Goal: Information Seeking & Learning: Learn about a topic

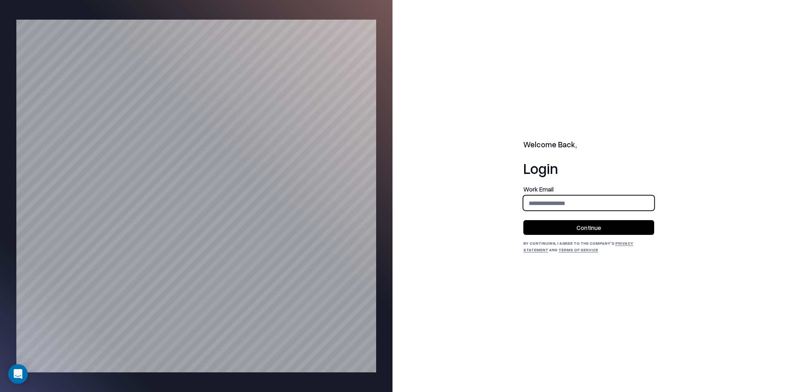
click at [582, 208] on input "email" at bounding box center [589, 202] width 130 height 15
type input "**********"
click at [585, 222] on button "Continue" at bounding box center [588, 227] width 131 height 15
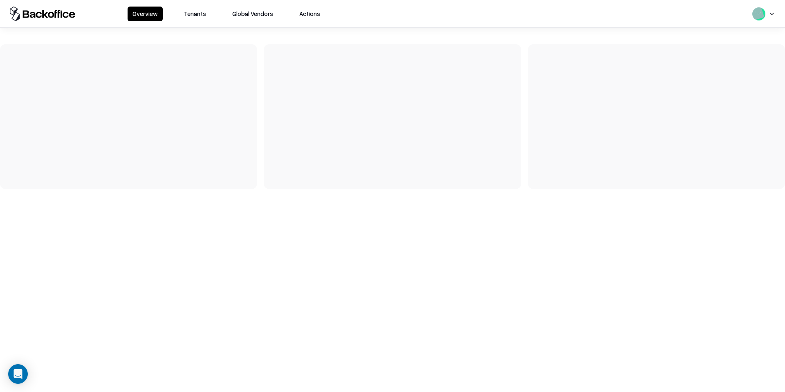
click at [194, 11] on button "Tenants" at bounding box center [195, 14] width 32 height 15
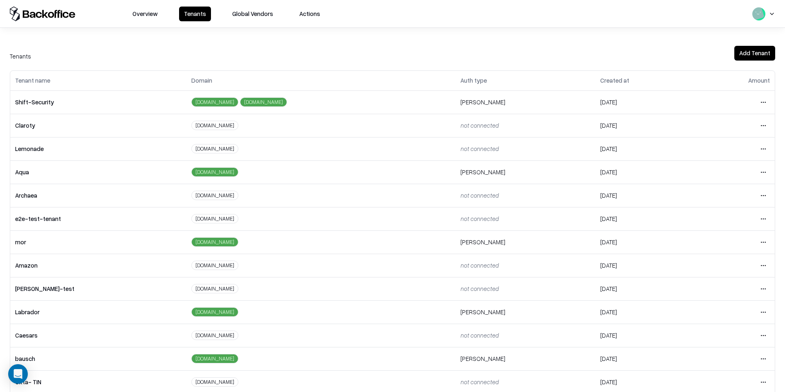
click at [762, 354] on html "Overview Tenants Global Vendors Actions Tenants Add Tenant Tenant name Domain A…" at bounding box center [392, 196] width 785 height 392
click at [740, 324] on div "Login to tenant" at bounding box center [729, 324] width 88 height 16
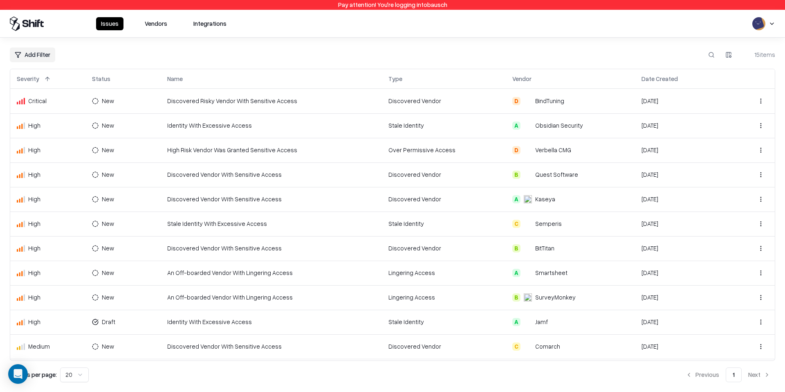
click at [154, 27] on button "Vendors" at bounding box center [156, 23] width 32 height 13
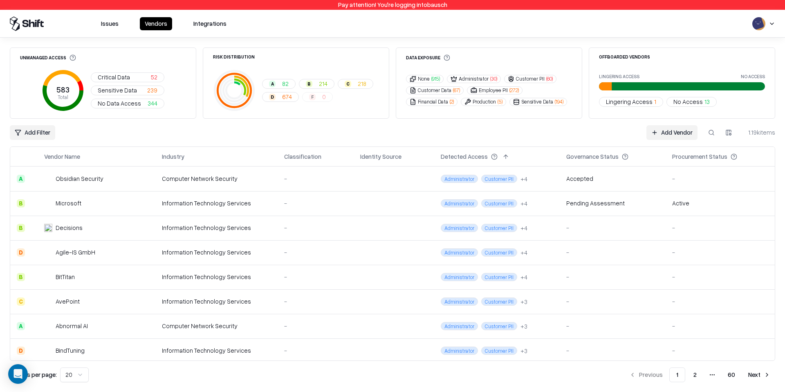
click at [710, 130] on button at bounding box center [711, 132] width 15 height 15
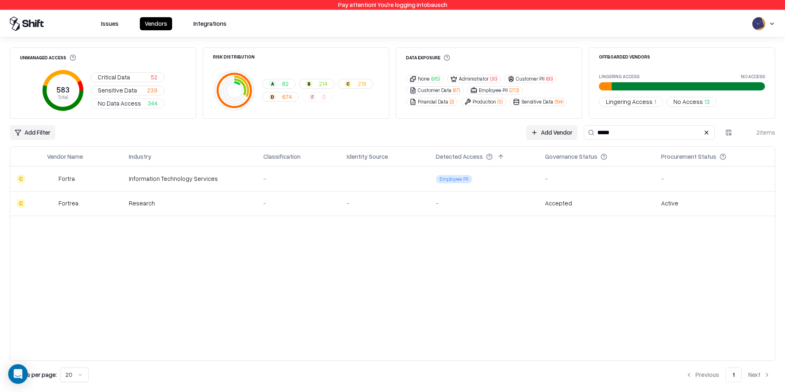
type input "*****"
click at [258, 182] on td "-" at bounding box center [298, 178] width 83 height 25
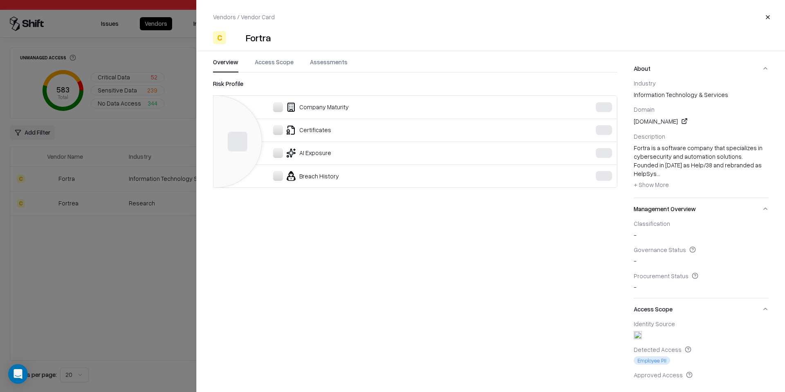
click at [273, 54] on div "Vendors / Vendor Card Close C Fortra Overview Access Scope Assessments Risk Pro…" at bounding box center [490, 196] width 589 height 392
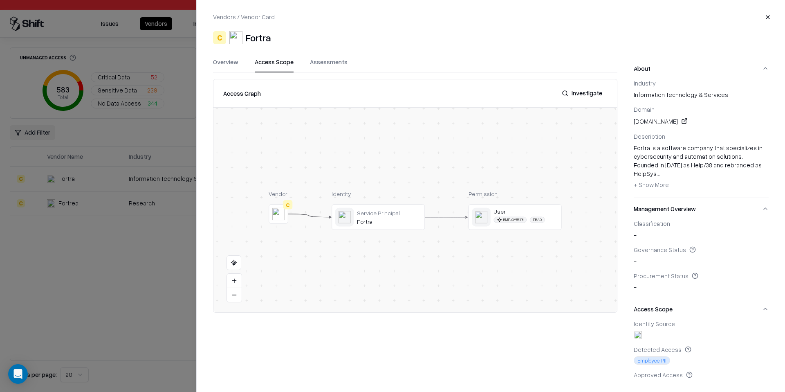
click at [273, 60] on button "Access Scope" at bounding box center [274, 65] width 39 height 15
click at [0, 0] on div at bounding box center [0, 0] width 0 height 0
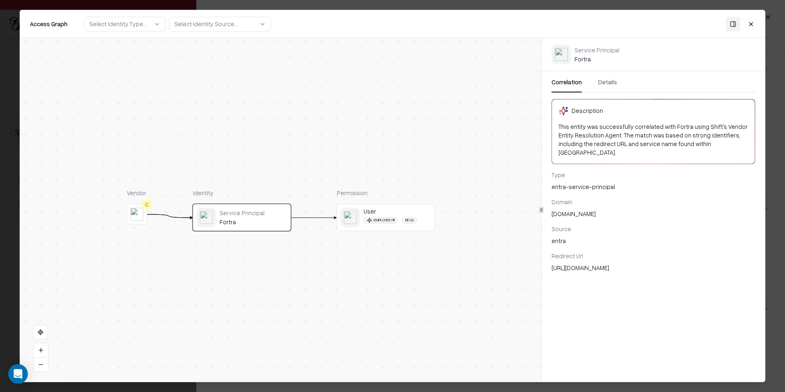
click at [609, 76] on div "Correlation Details Description This entity was successfully correlated with Fo…" at bounding box center [653, 175] width 223 height 208
click at [607, 82] on button "Details" at bounding box center [607, 85] width 19 height 15
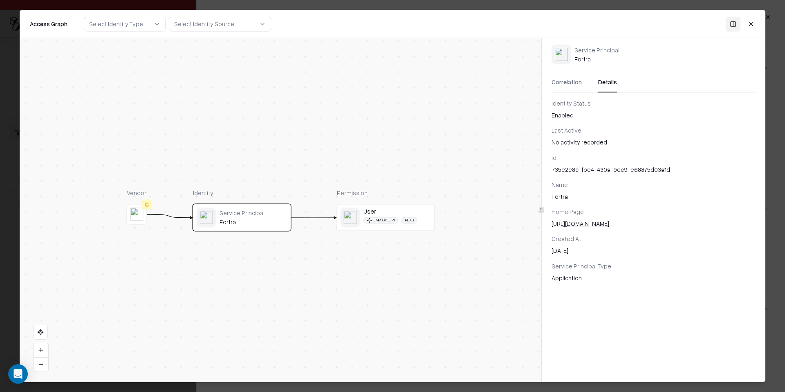
click at [593, 169] on div "735e2e8c-fbe4-430a-9ec9-e68875d03a1d" at bounding box center [653, 169] width 204 height 9
copy div "735e2e8c-fbe4-430a-9ec9-e68875d03a1d"
click at [490, 227] on div "Vendor C Identity Service Principal Fortra Permission User Employee PII Read" at bounding box center [280, 209] width 521 height 343
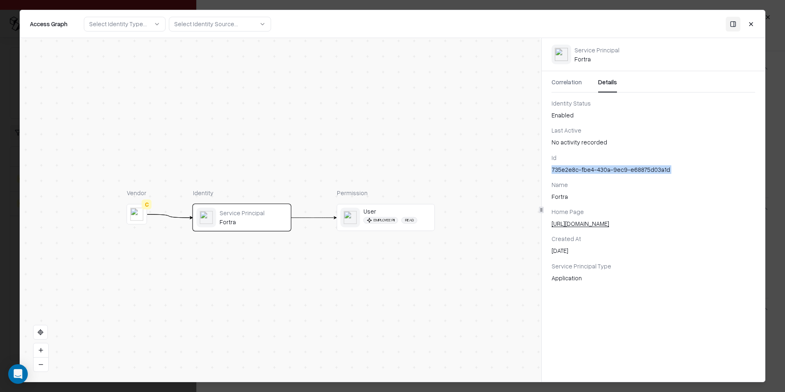
click at [564, 85] on button "Correlation" at bounding box center [566, 85] width 30 height 15
click at [613, 78] on button "Details" at bounding box center [607, 85] width 19 height 15
click at [578, 78] on button "Correlation" at bounding box center [566, 85] width 30 height 15
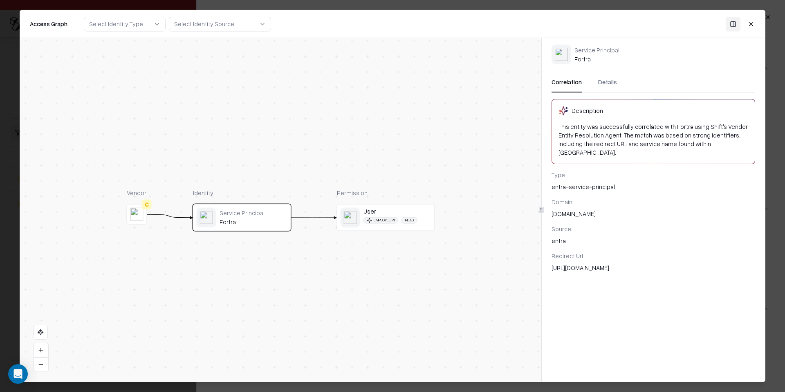
click at [594, 254] on div "Redirect Url https://www.fortra.com" at bounding box center [653, 261] width 204 height 20
copy div "https://www.fortra.com"
